Goal: Task Accomplishment & Management: Manage account settings

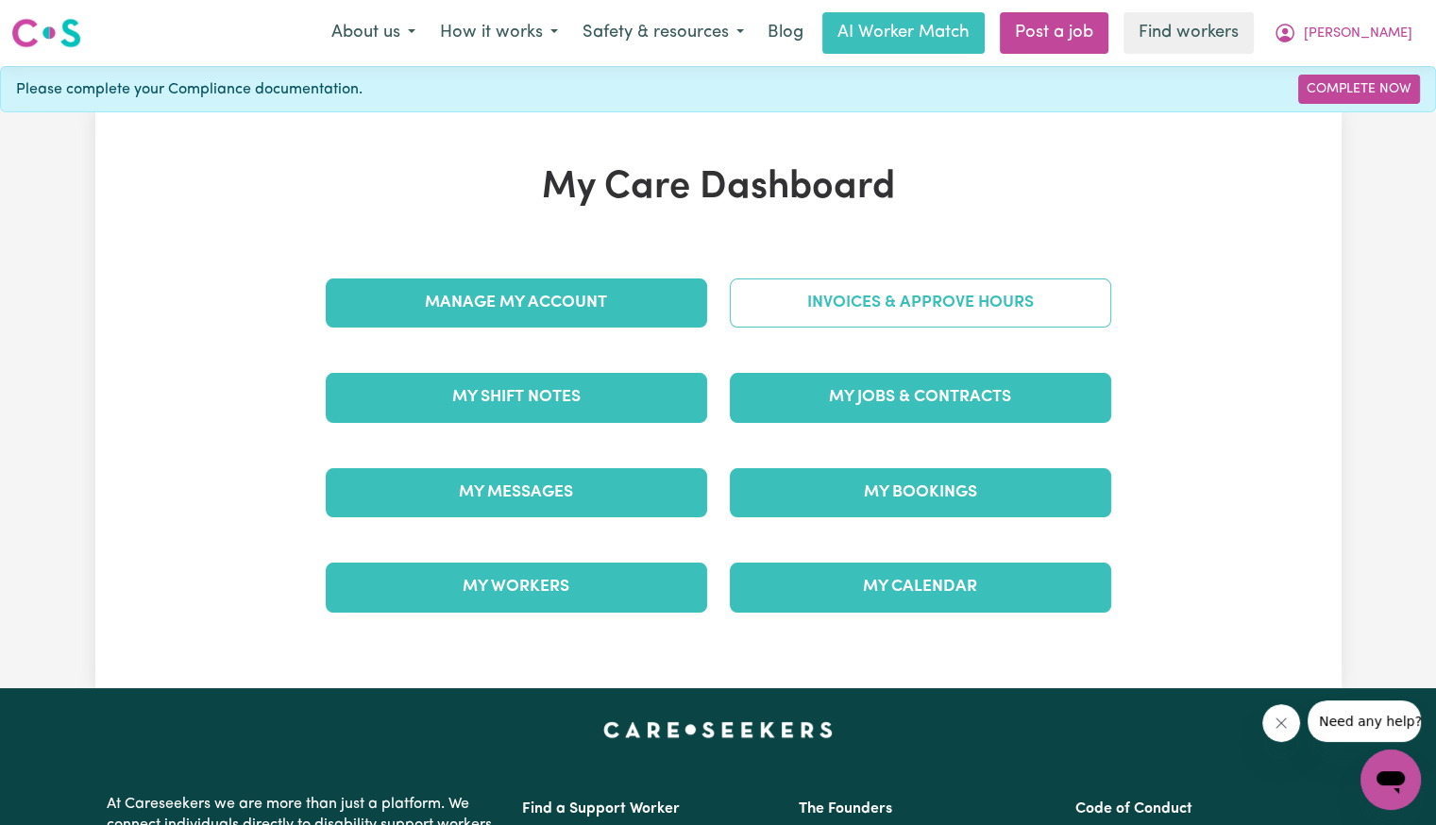
click at [917, 294] on link "Invoices & Approve Hours" at bounding box center [920, 302] width 381 height 49
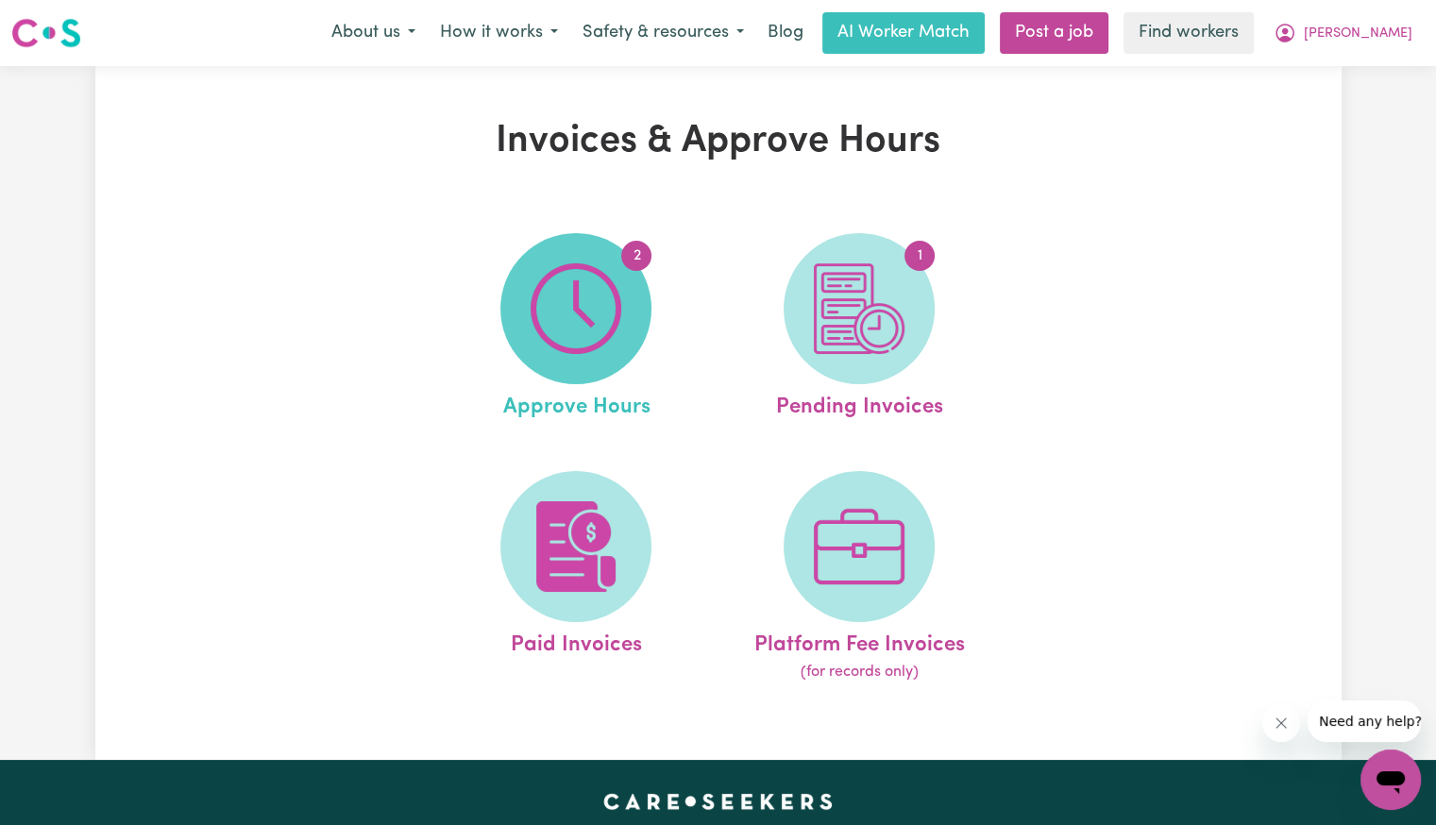
click at [574, 300] on img at bounding box center [576, 308] width 91 height 91
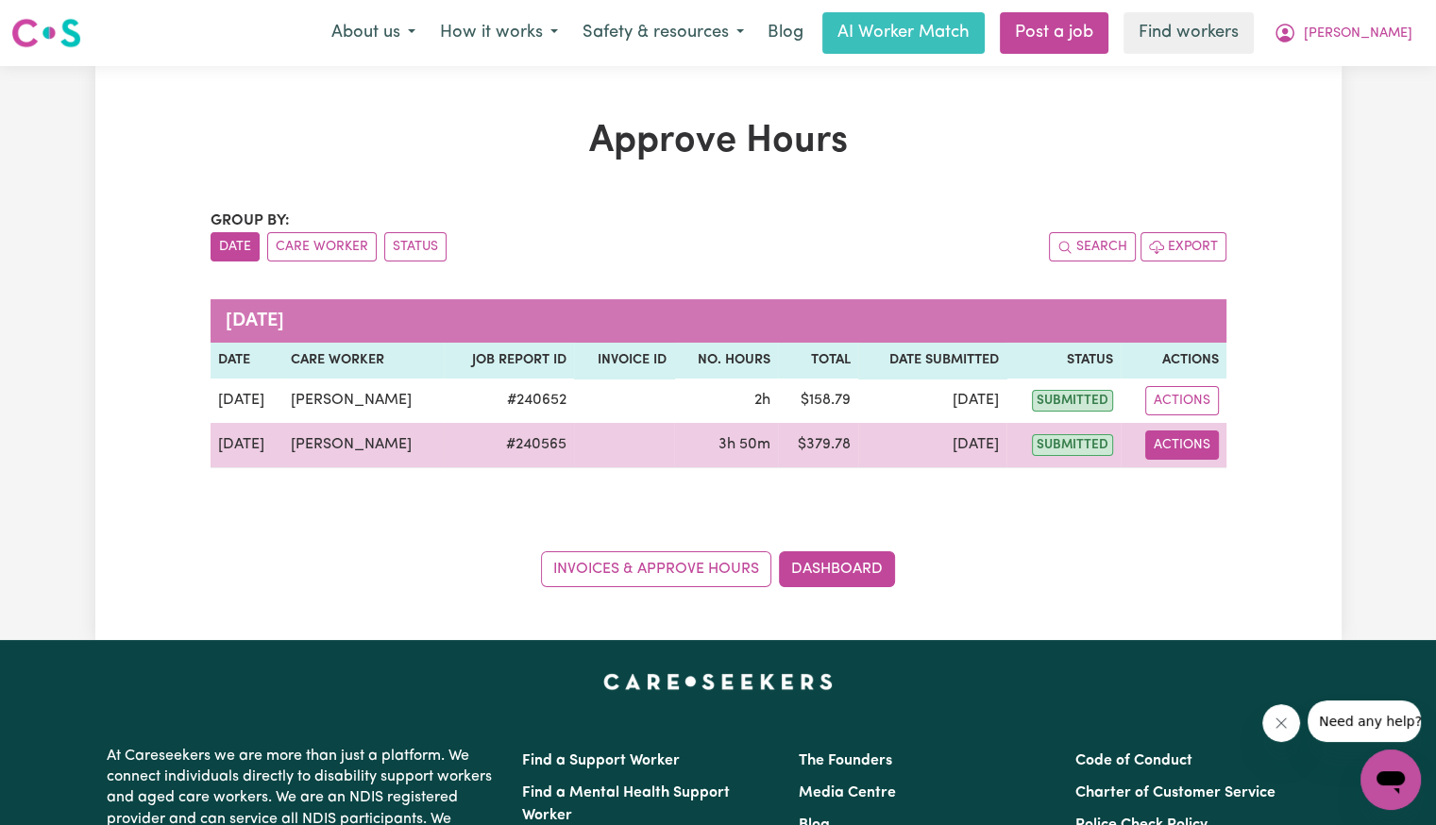
click at [1180, 444] on button "Actions" at bounding box center [1182, 444] width 74 height 29
click at [1186, 477] on link "View Job Report" at bounding box center [1226, 488] width 161 height 38
select select "pm"
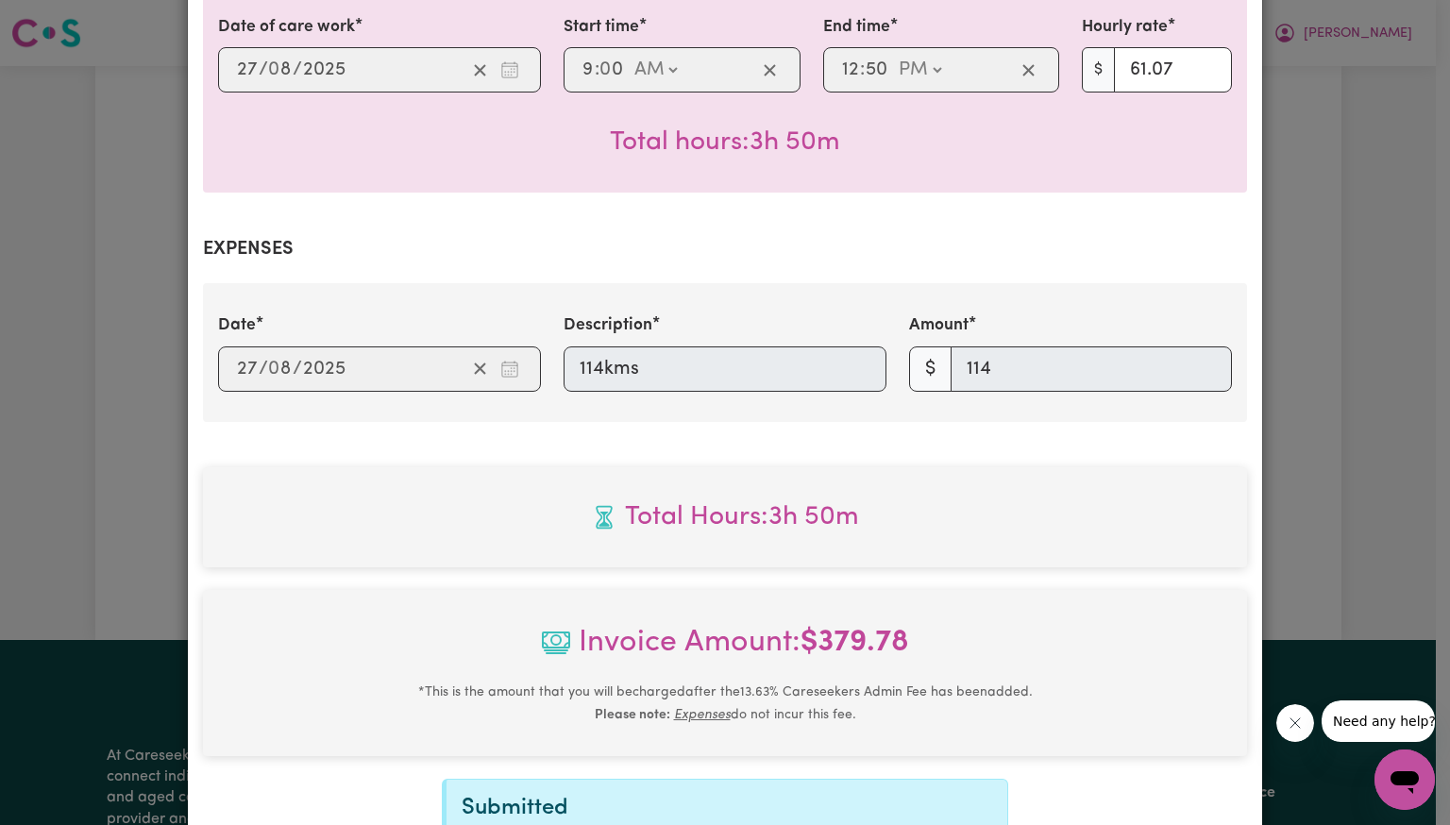
scroll to position [746, 0]
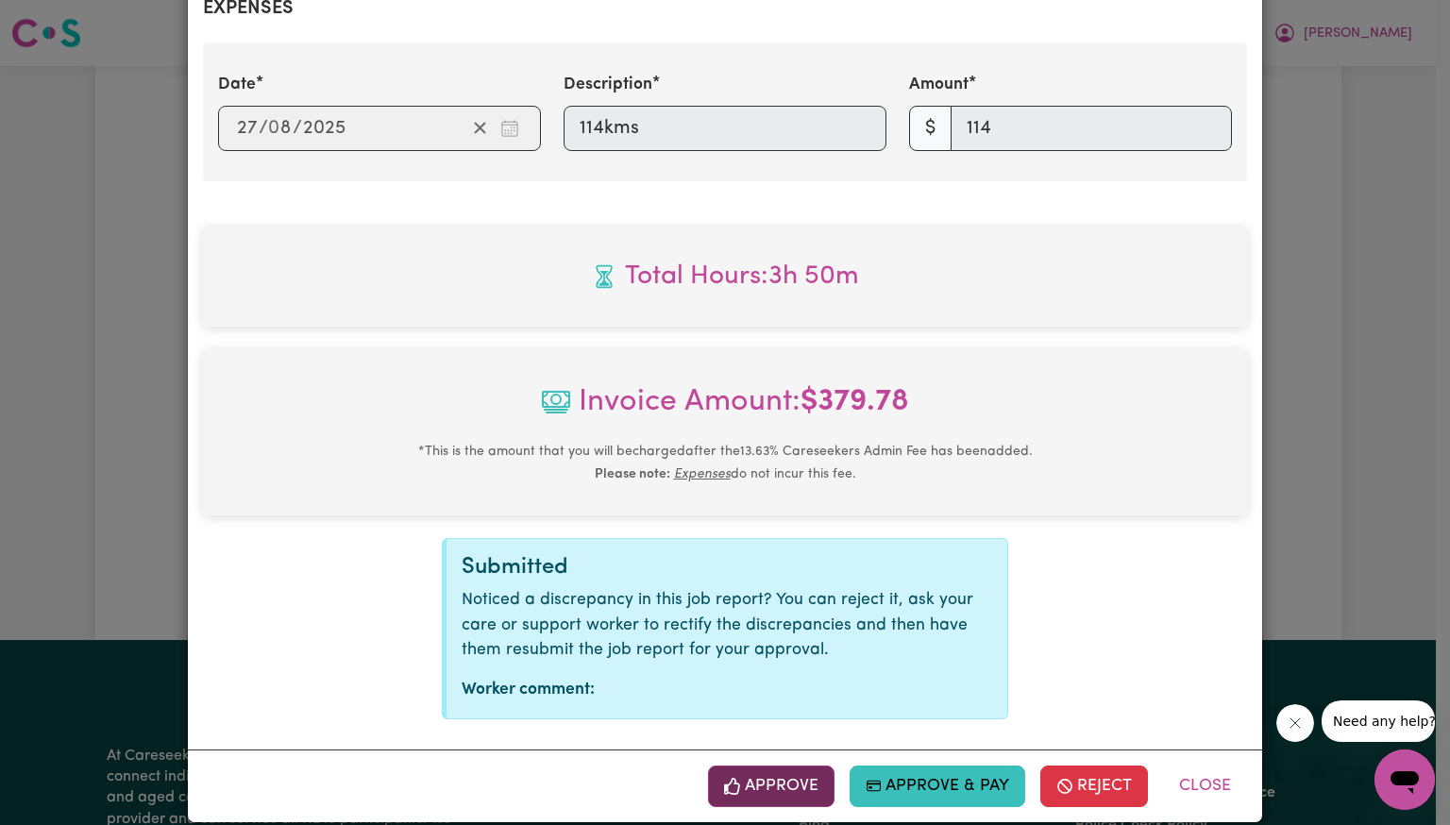
click at [790, 773] on button "Approve" at bounding box center [771, 787] width 126 height 42
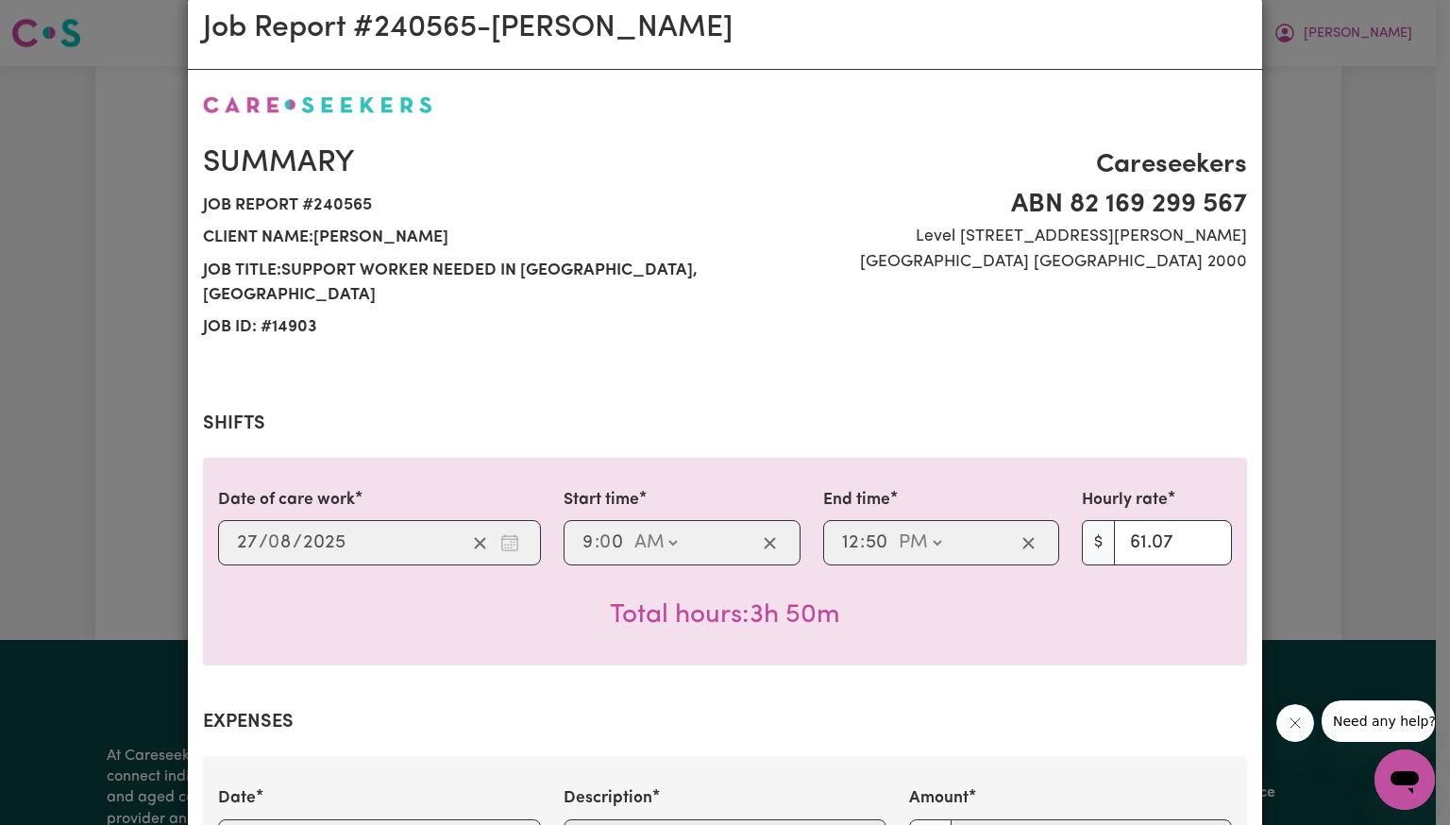
scroll to position [0, 0]
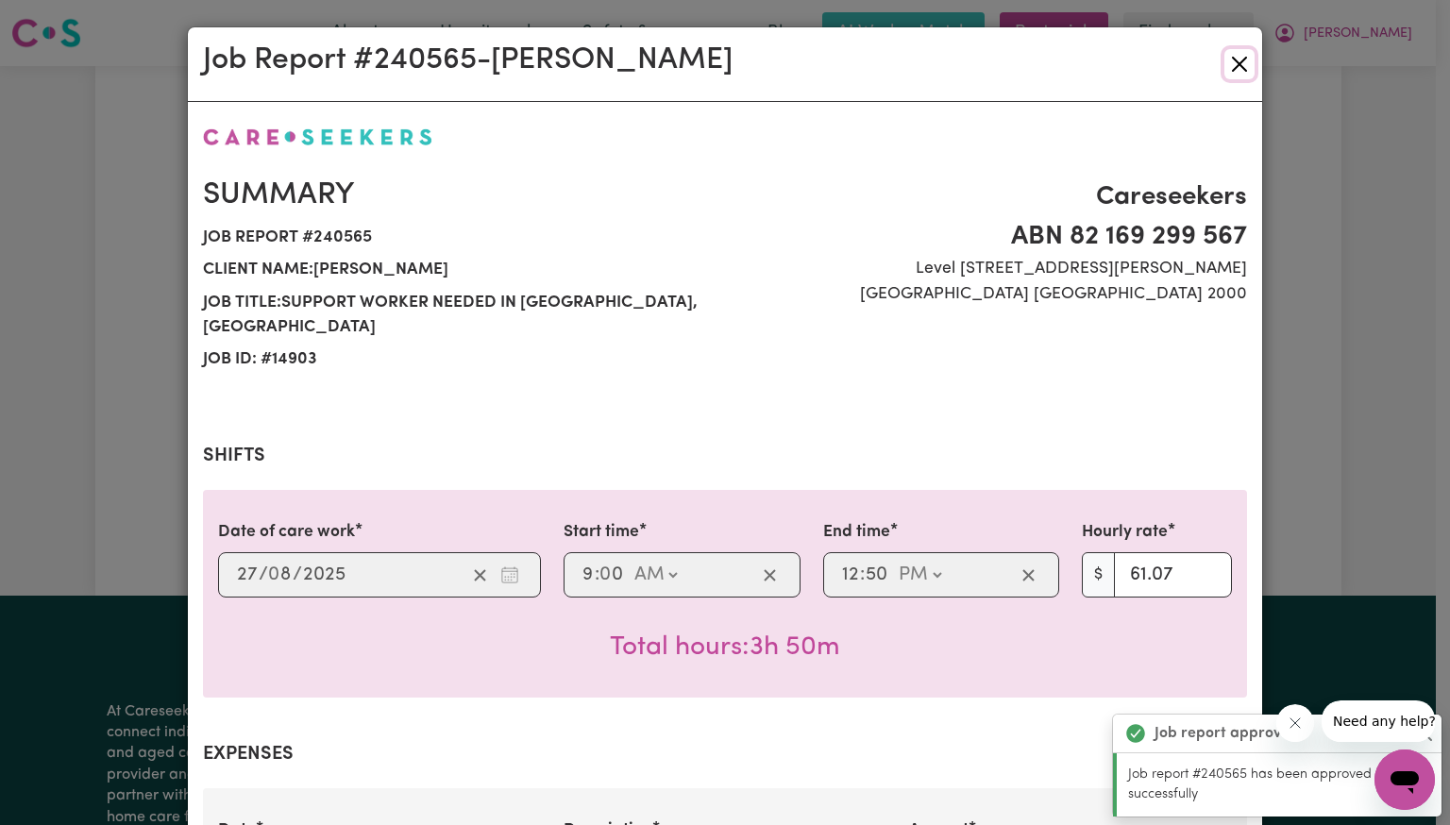
click at [1227, 72] on button "Close" at bounding box center [1239, 64] width 30 height 30
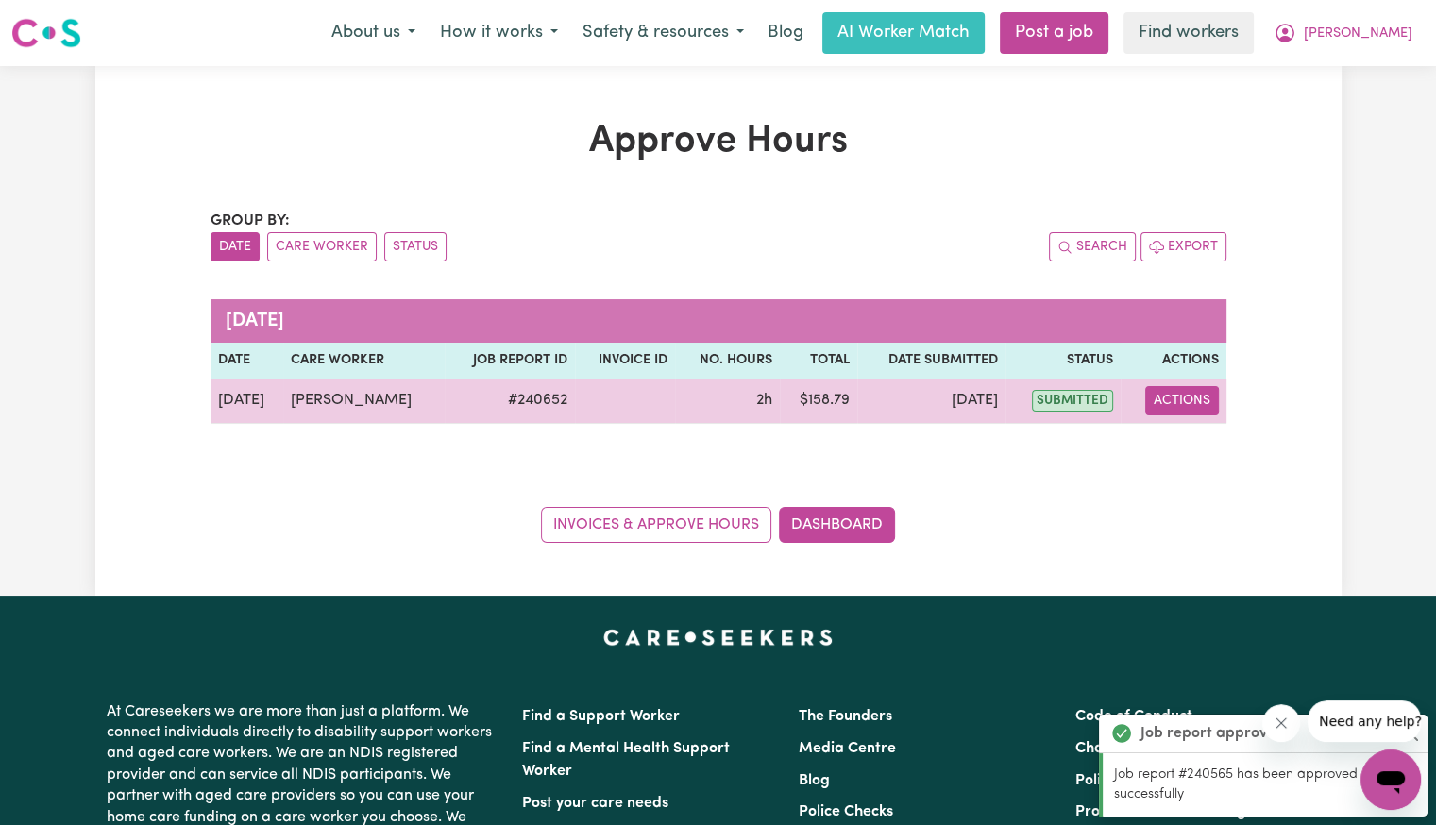
click at [1184, 398] on button "Actions" at bounding box center [1182, 400] width 74 height 29
click at [1186, 439] on link "View Job Report" at bounding box center [1227, 444] width 161 height 38
select select "pm"
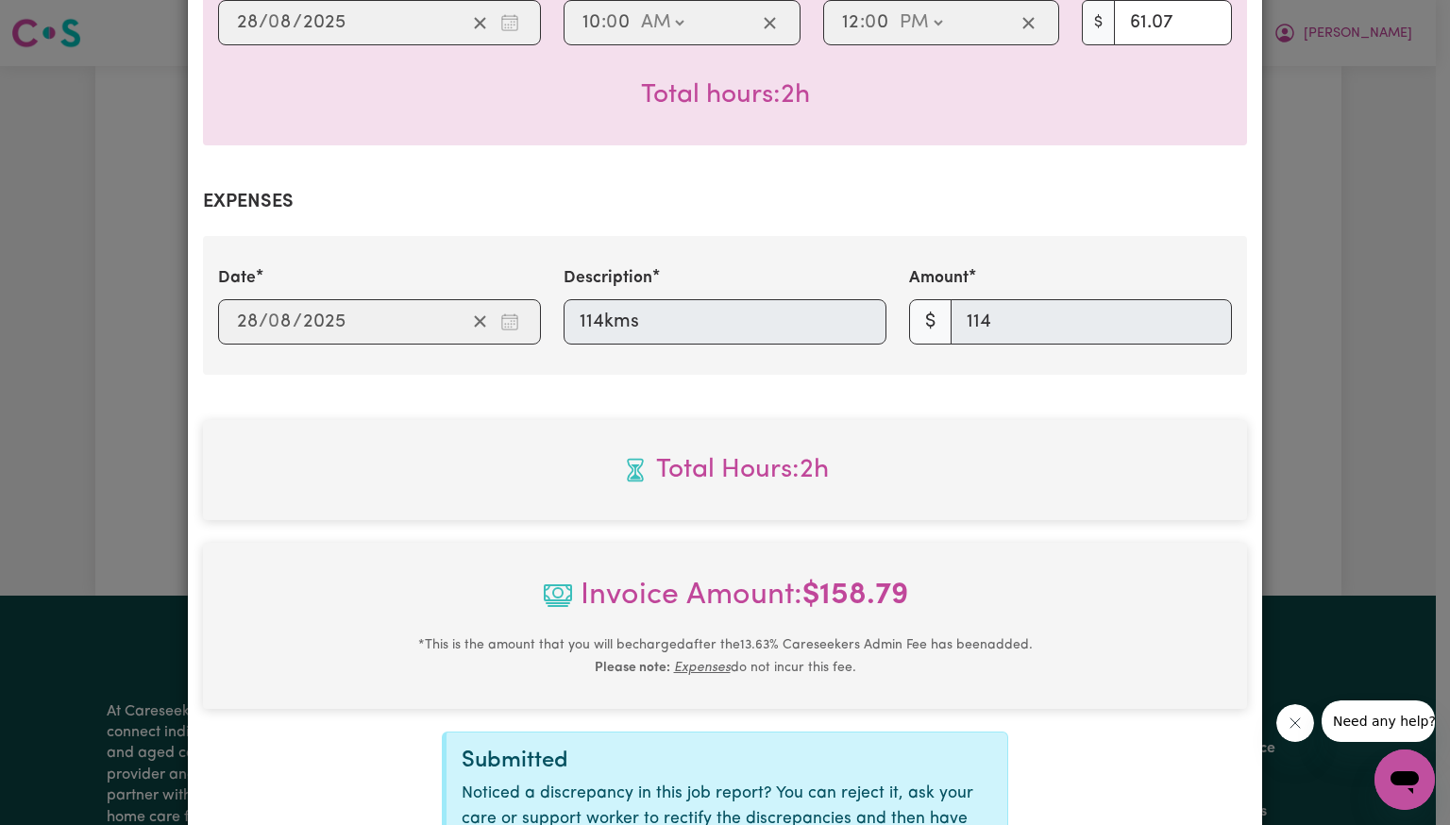
scroll to position [746, 0]
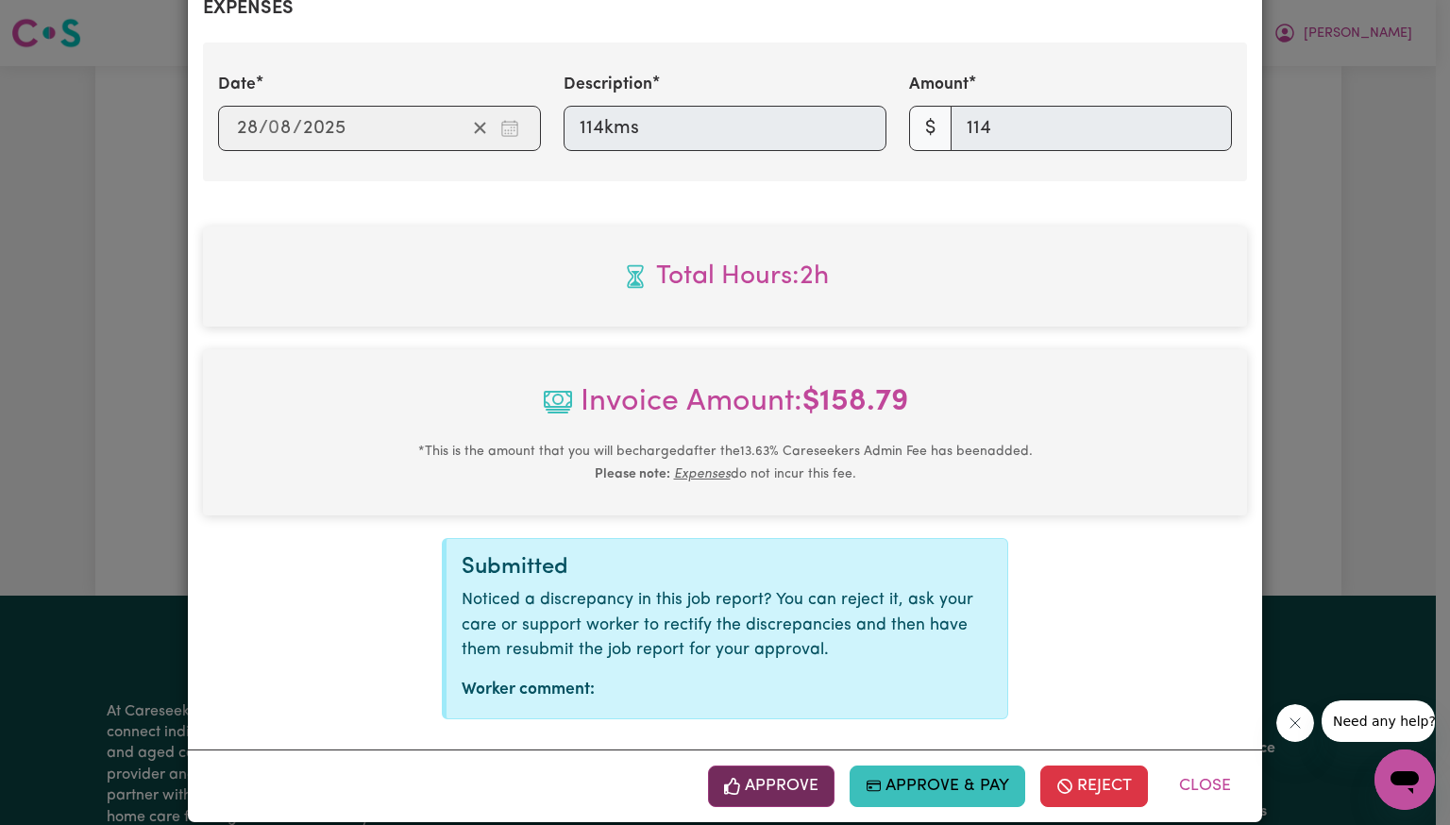
click at [790, 766] on button "Approve" at bounding box center [771, 787] width 126 height 42
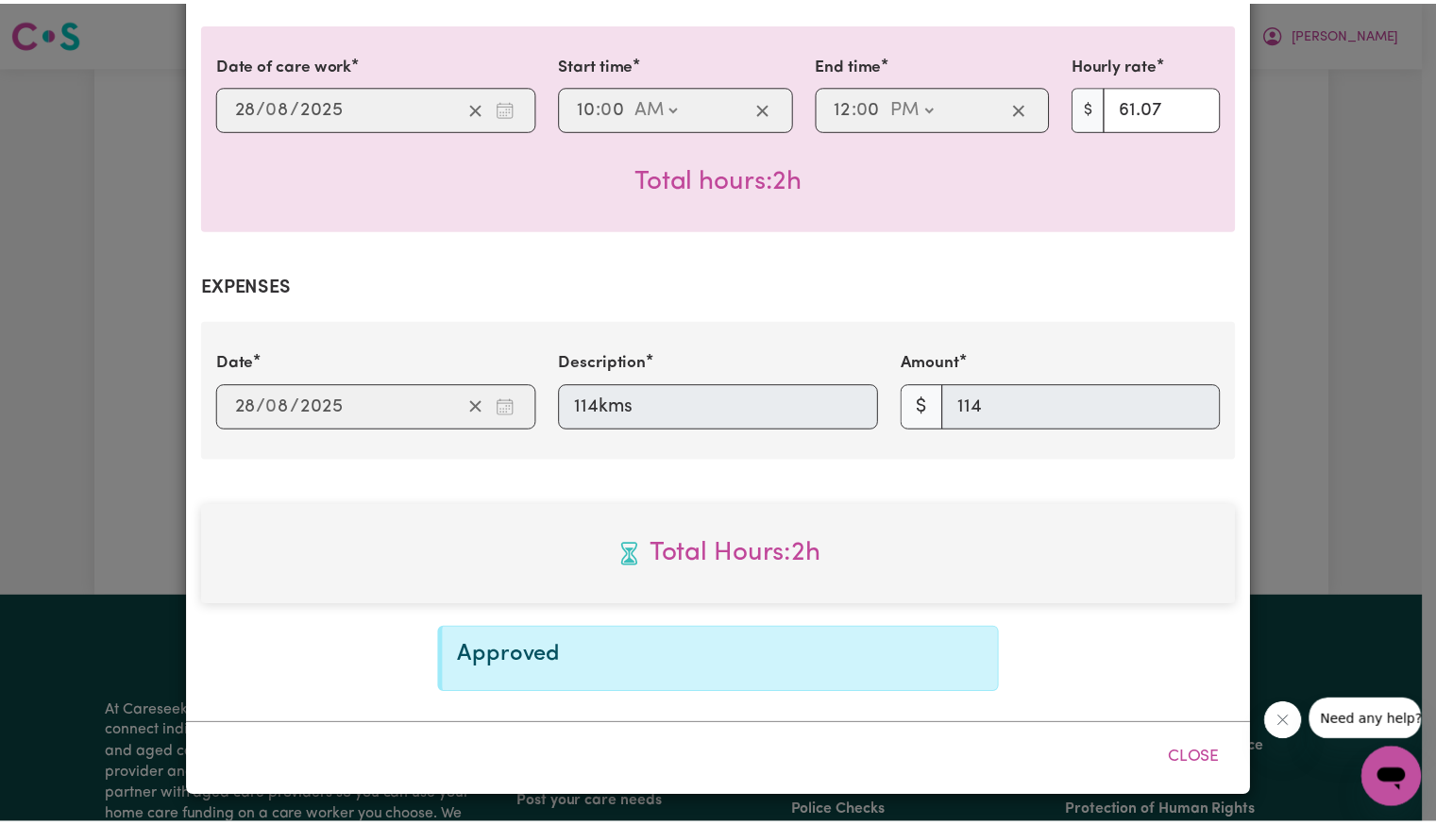
scroll to position [441, 0]
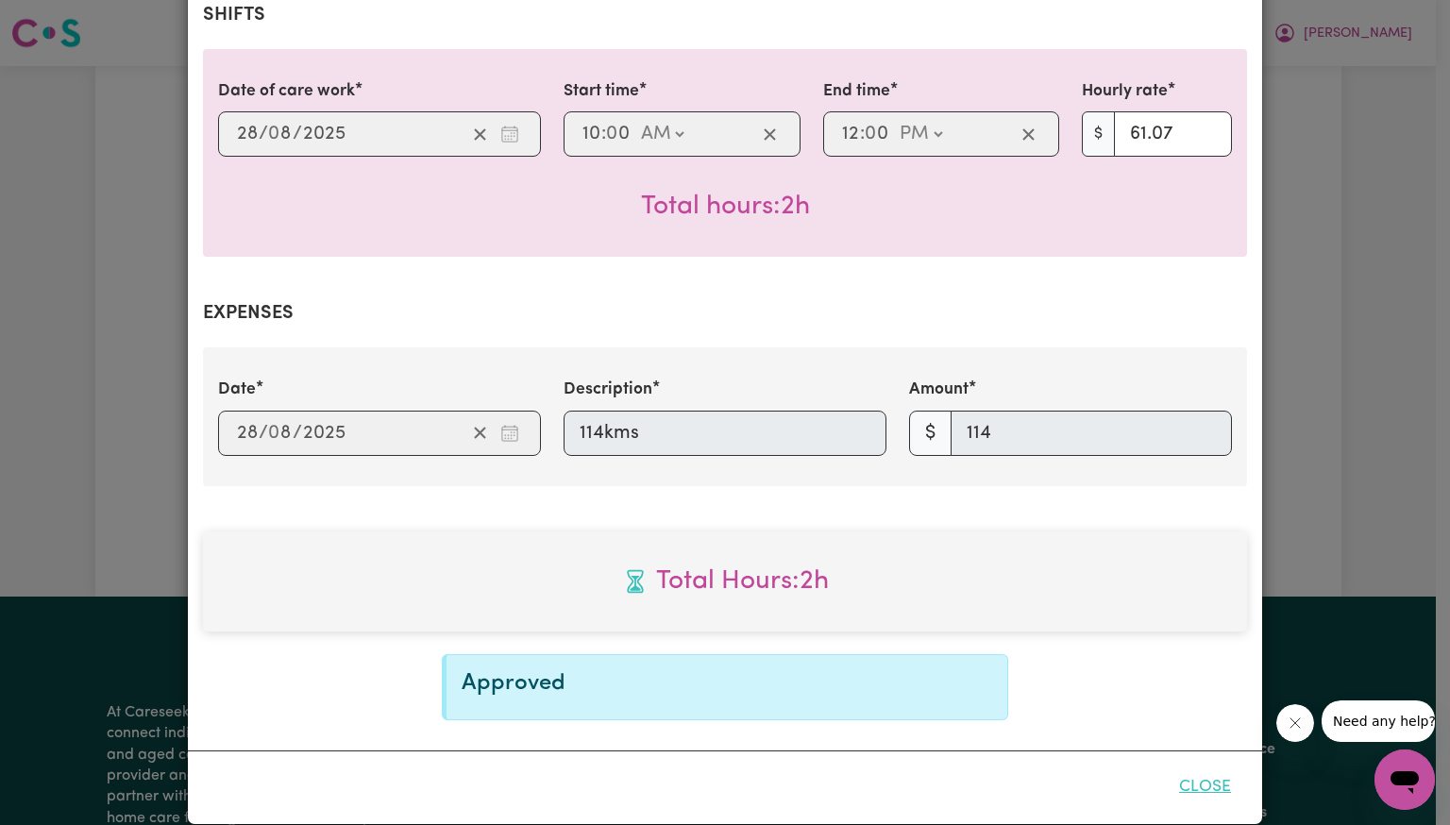
click at [1206, 767] on button "Close" at bounding box center [1205, 788] width 84 height 42
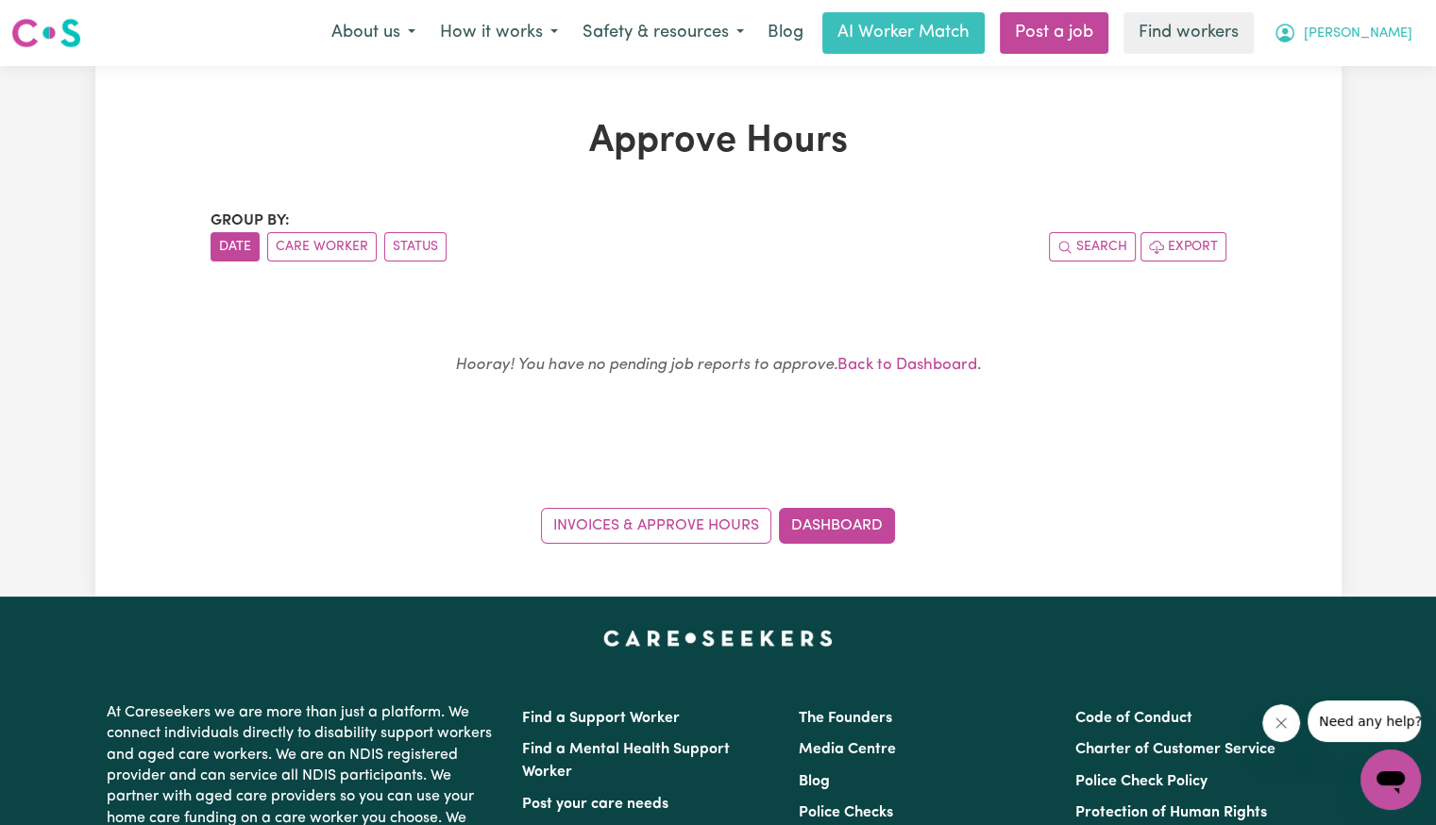
click at [1374, 37] on span "[PERSON_NAME]" at bounding box center [1358, 34] width 109 height 21
click at [1360, 106] on link "Logout" at bounding box center [1348, 109] width 149 height 36
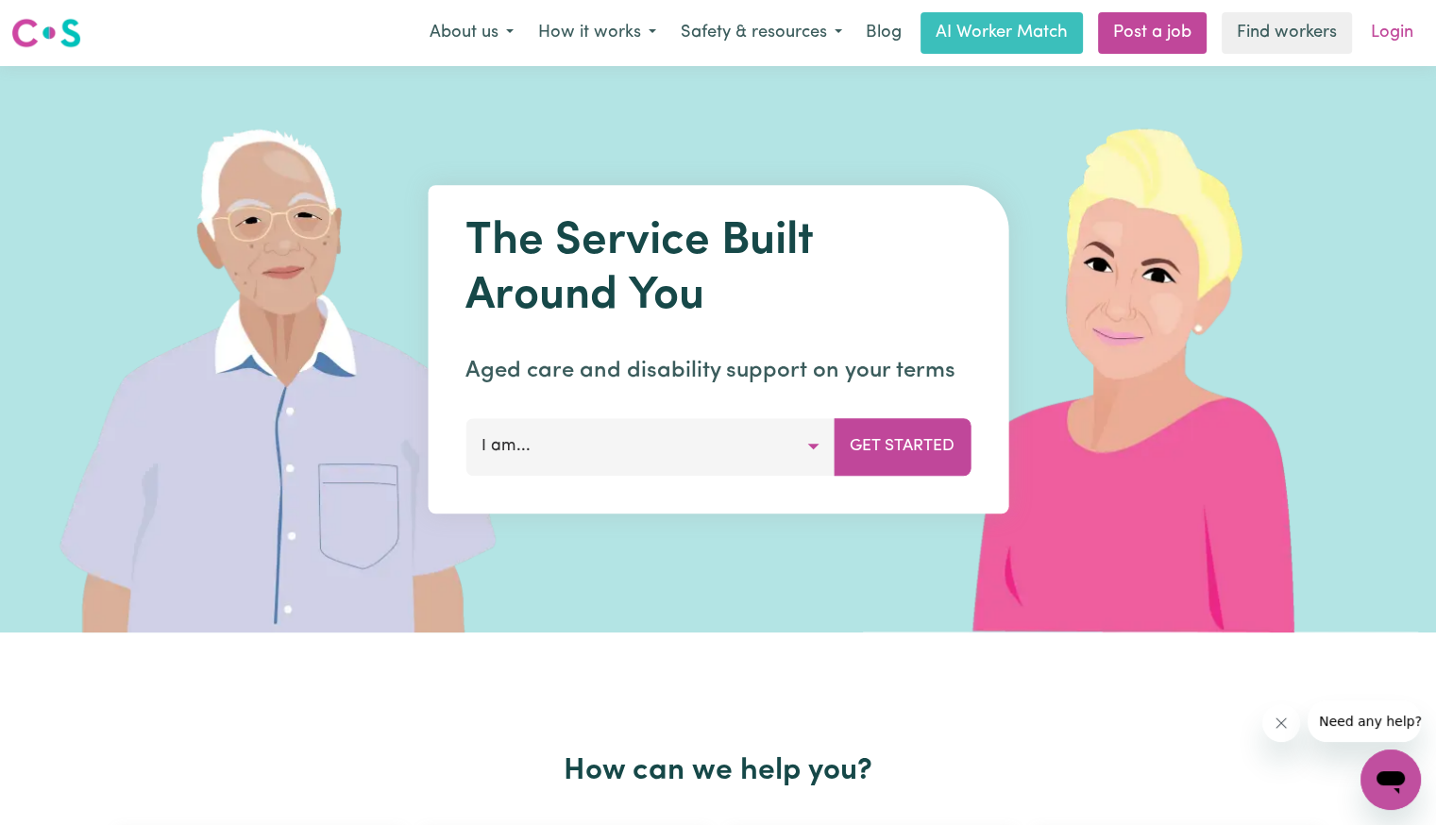
click at [1395, 37] on link "Login" at bounding box center [1391, 33] width 65 height 42
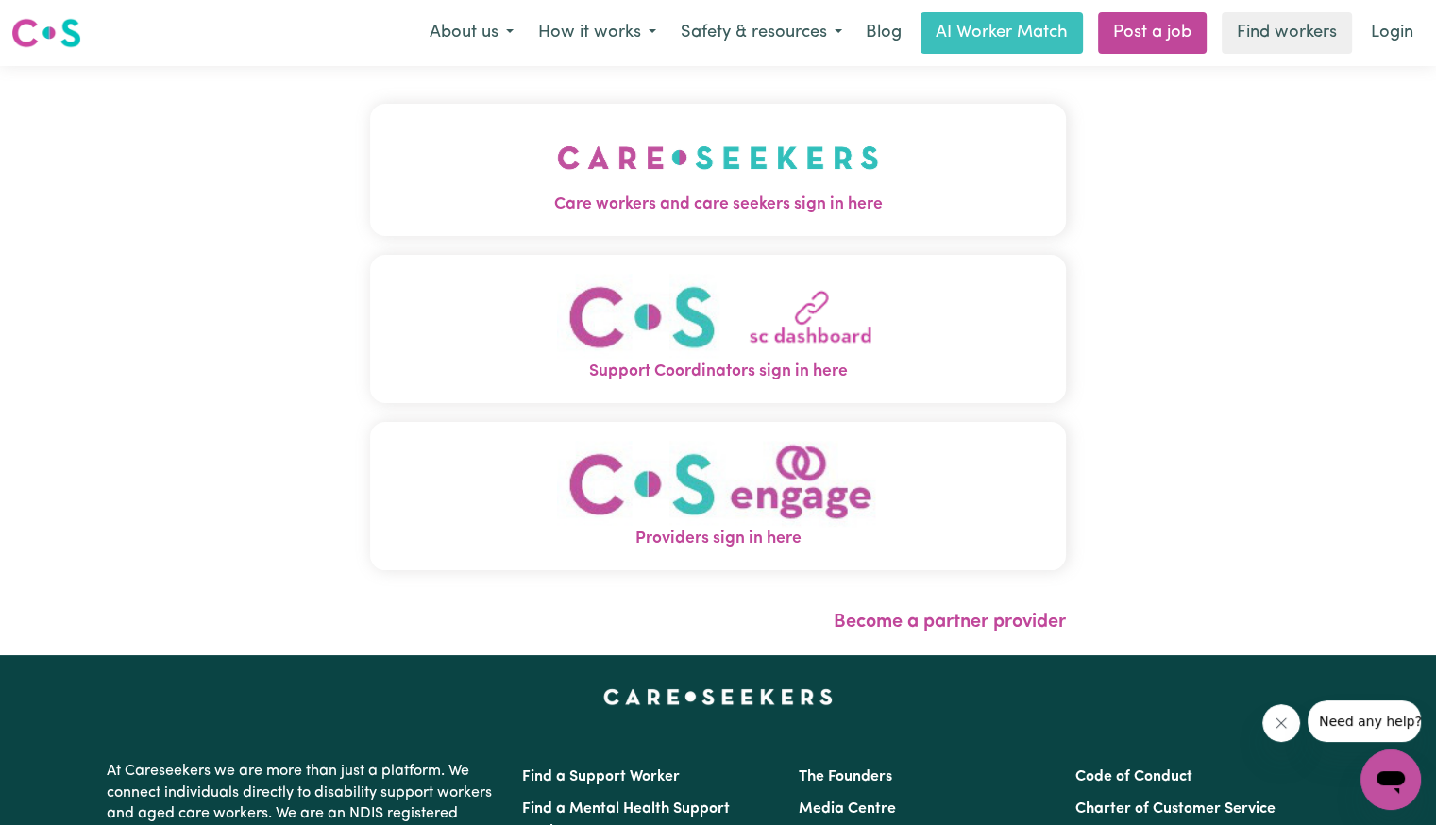
click at [594, 165] on img "Care workers and care seekers sign in here" at bounding box center [718, 158] width 322 height 70
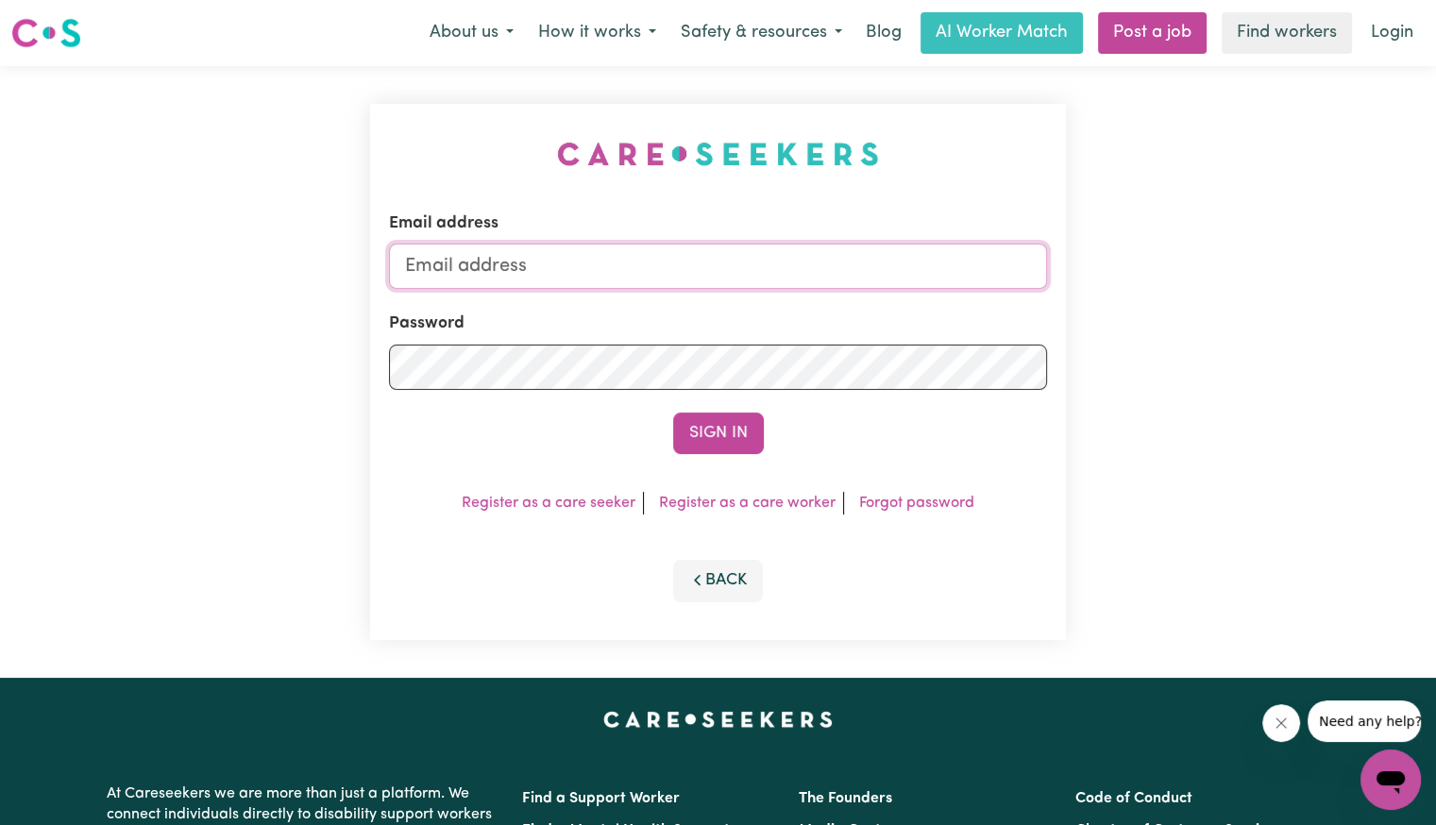
click at [572, 265] on input "Email address" at bounding box center [718, 266] width 658 height 45
drag, startPoint x: 517, startPoint y: 266, endPoint x: 1615, endPoint y: 250, distance: 1098.0
click at [1435, 250] on html "Menu About us How it works Safety & resources Blog AI Worker Match Post a job F…" at bounding box center [718, 714] width 1436 height 1429
type input "[EMAIL_ADDRESS][DOMAIN_NAME]"
click at [673, 413] on button "Sign In" at bounding box center [718, 434] width 91 height 42
